Goal: Information Seeking & Learning: Find specific fact

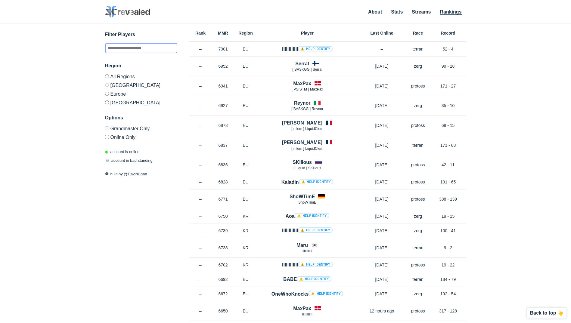
click at [159, 47] on input "text" at bounding box center [141, 48] width 72 height 10
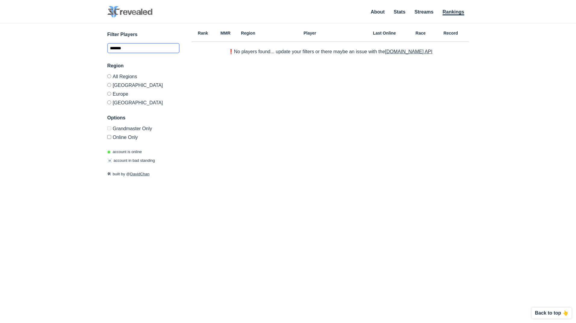
type input "*******"
click at [111, 90] on label "Europe" at bounding box center [143, 93] width 72 height 9
click at [135, 44] on input "*******" at bounding box center [143, 48] width 72 height 10
